Goal: Check status: Check status

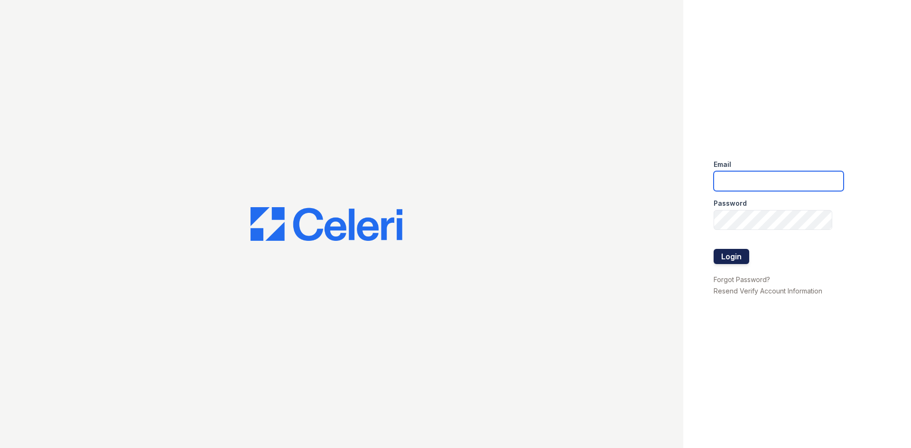
type input "[EMAIL_ADDRESS][DOMAIN_NAME]"
drag, startPoint x: 743, startPoint y: 255, endPoint x: 638, endPoint y: 142, distance: 154.4
click at [742, 255] on button "Login" at bounding box center [731, 256] width 36 height 15
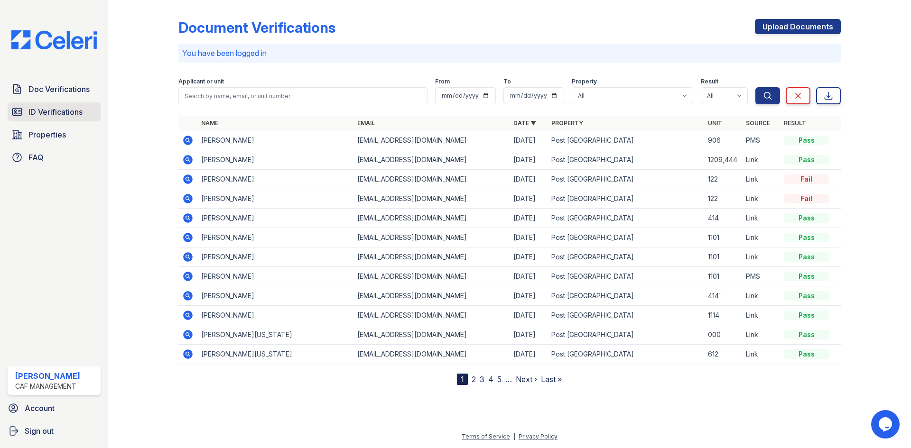
click at [47, 109] on span "ID Verifications" at bounding box center [55, 111] width 54 height 11
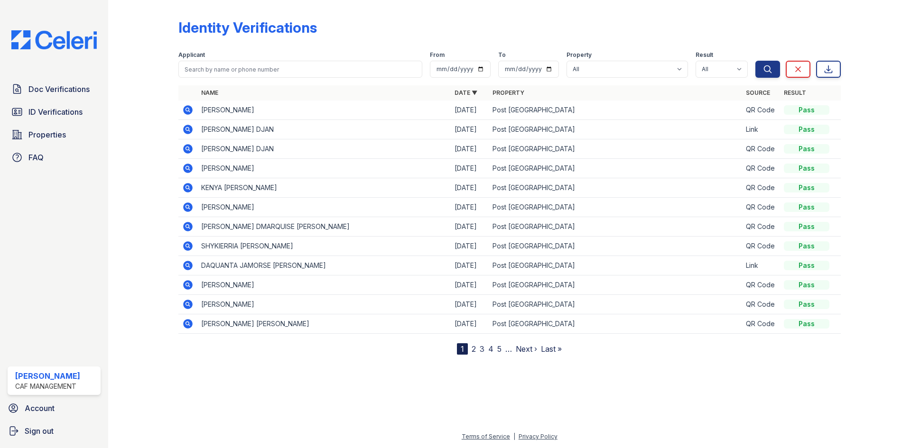
click at [188, 110] on icon at bounding box center [187, 109] width 2 height 2
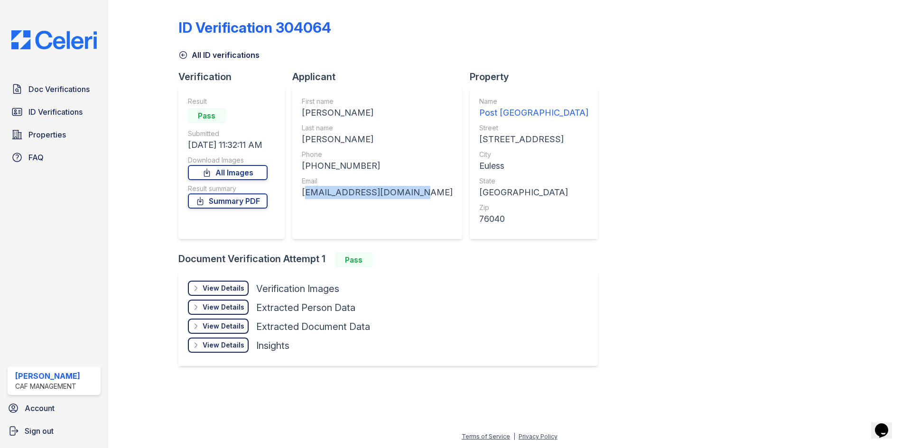
drag, startPoint x: 412, startPoint y: 191, endPoint x: 301, endPoint y: 197, distance: 111.1
click at [301, 197] on div "First name [PERSON_NAME] Last name [PERSON_NAME] Phone [PHONE_NUMBER] Email [EM…" at bounding box center [377, 163] width 170 height 152
copy div "[EMAIL_ADDRESS][DOMAIN_NAME]"
drag, startPoint x: 359, startPoint y: 167, endPoint x: 310, endPoint y: 171, distance: 49.0
click at [310, 171] on div "[PHONE_NUMBER]" at bounding box center [377, 165] width 151 height 13
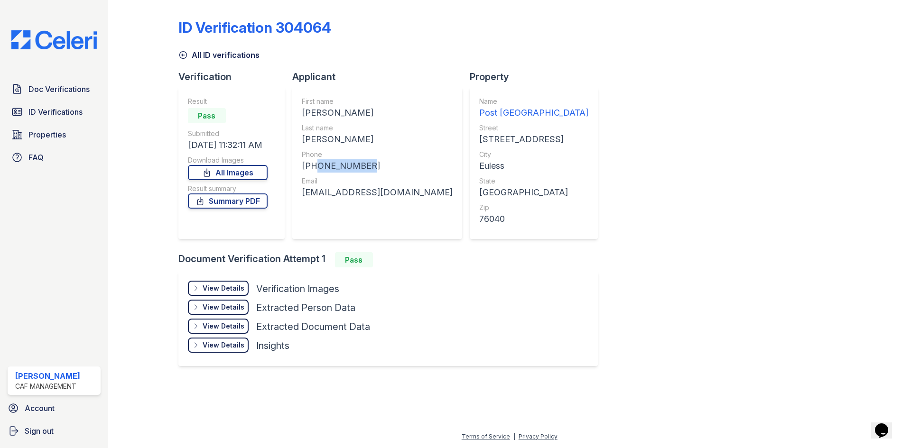
copy div "8176736814"
click at [73, 118] on span "ID Verifications" at bounding box center [55, 111] width 54 height 11
click at [60, 114] on span "ID Verifications" at bounding box center [55, 111] width 54 height 11
